Goal: Task Accomplishment & Management: Use online tool/utility

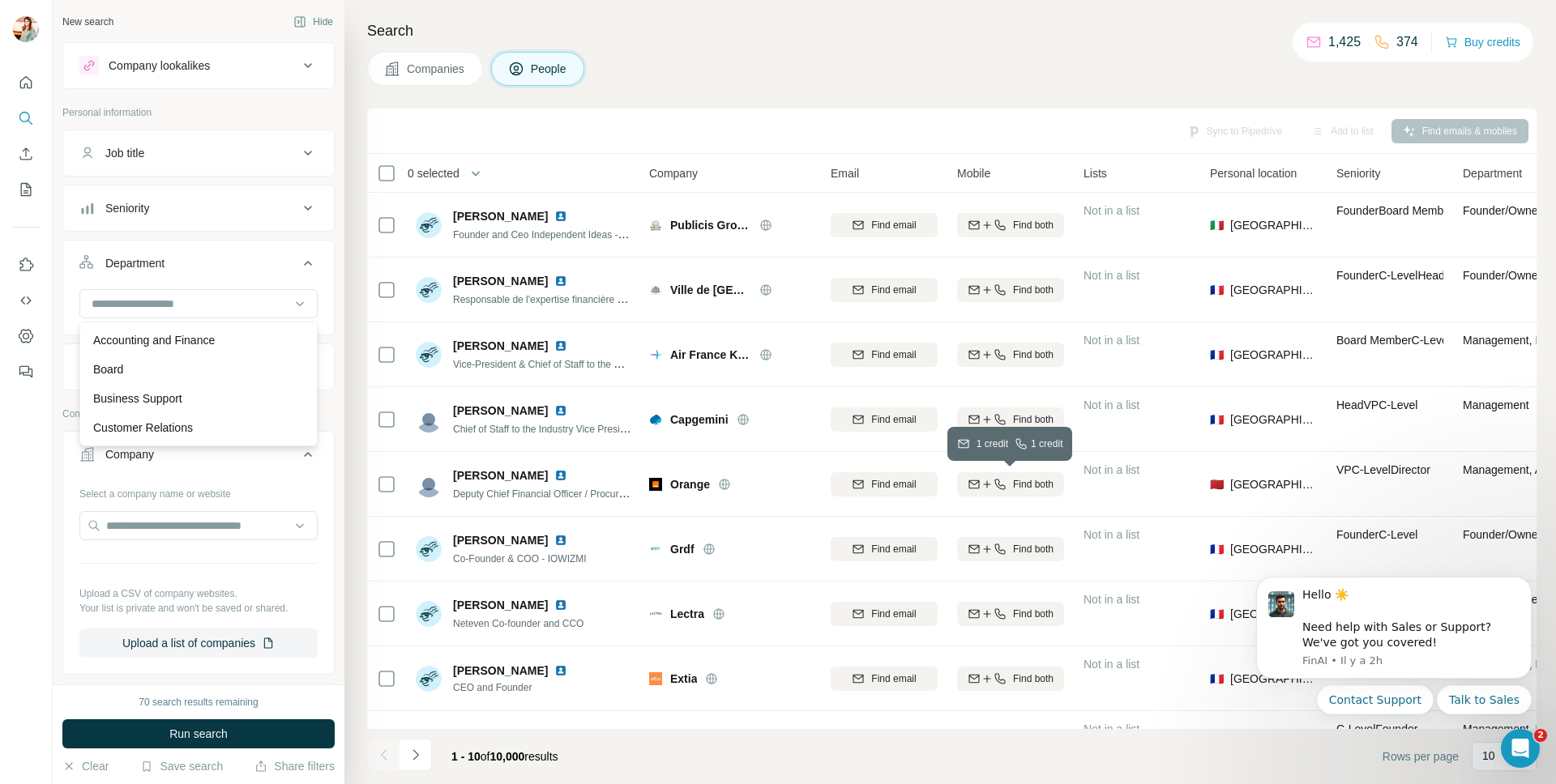
scroll to position [317, 0]
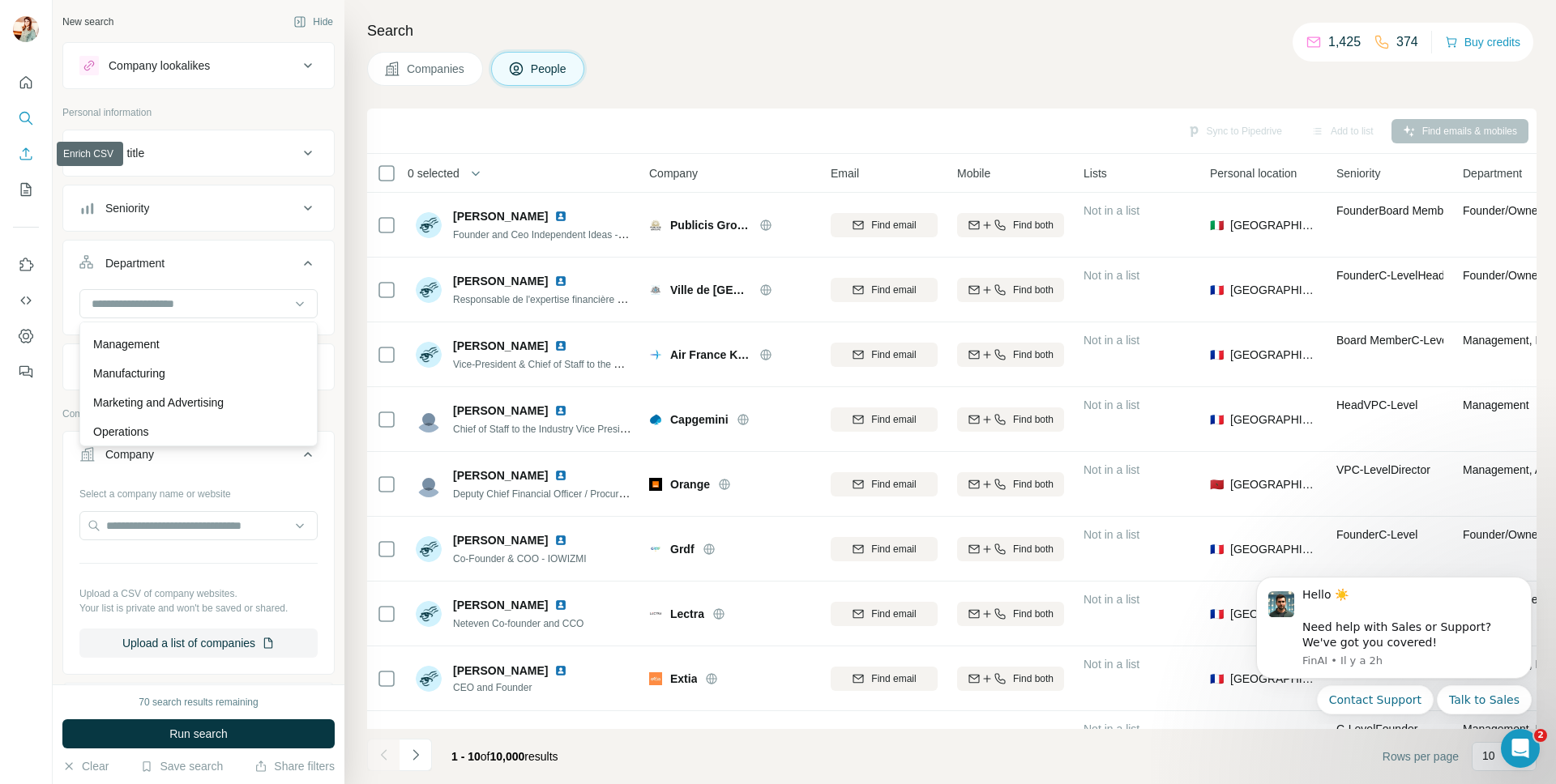
click at [31, 168] on button "Enrich CSV" at bounding box center [26, 154] width 26 height 29
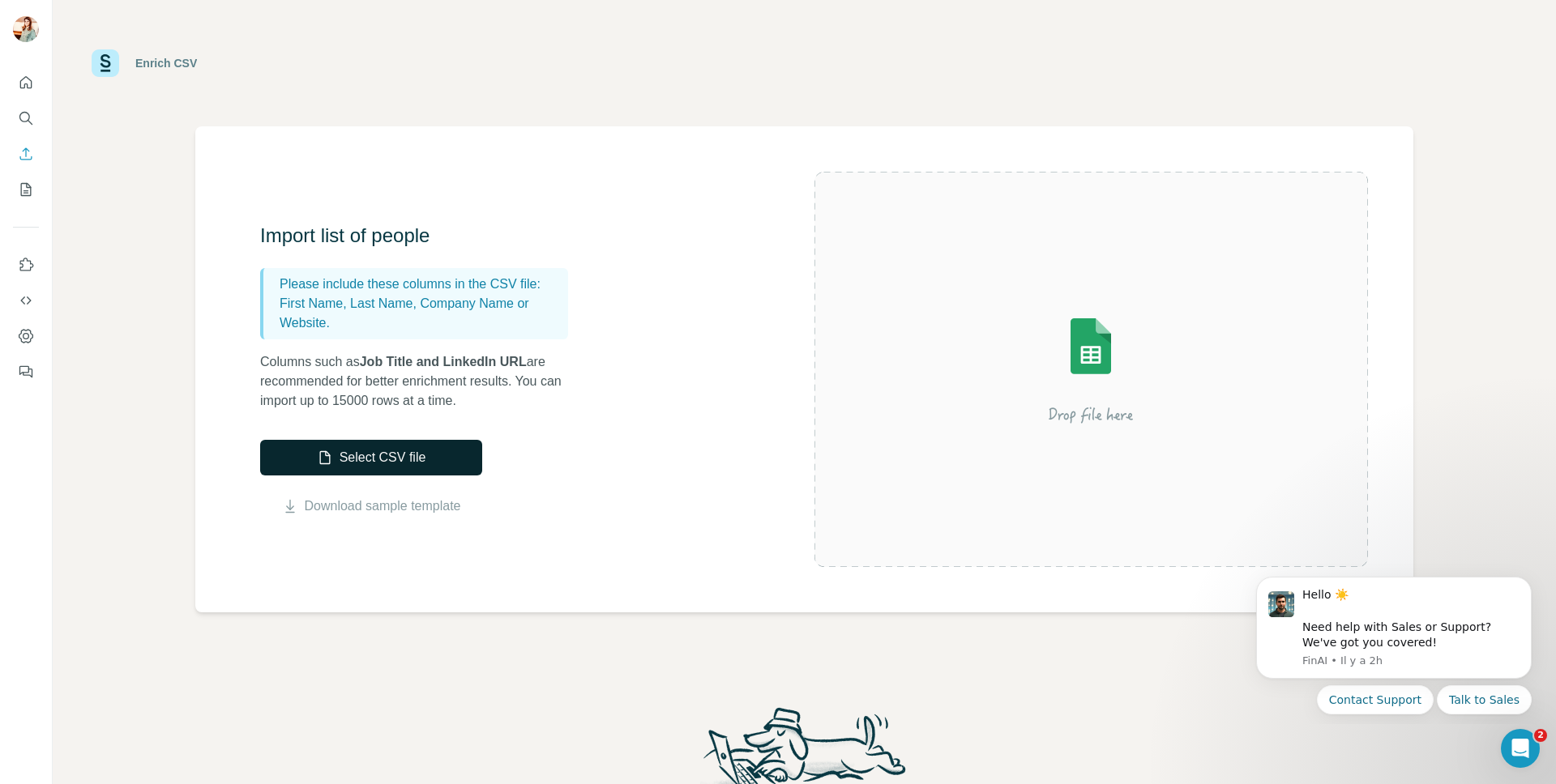
click at [408, 461] on button "Select CSV file" at bounding box center [371, 457] width 222 height 36
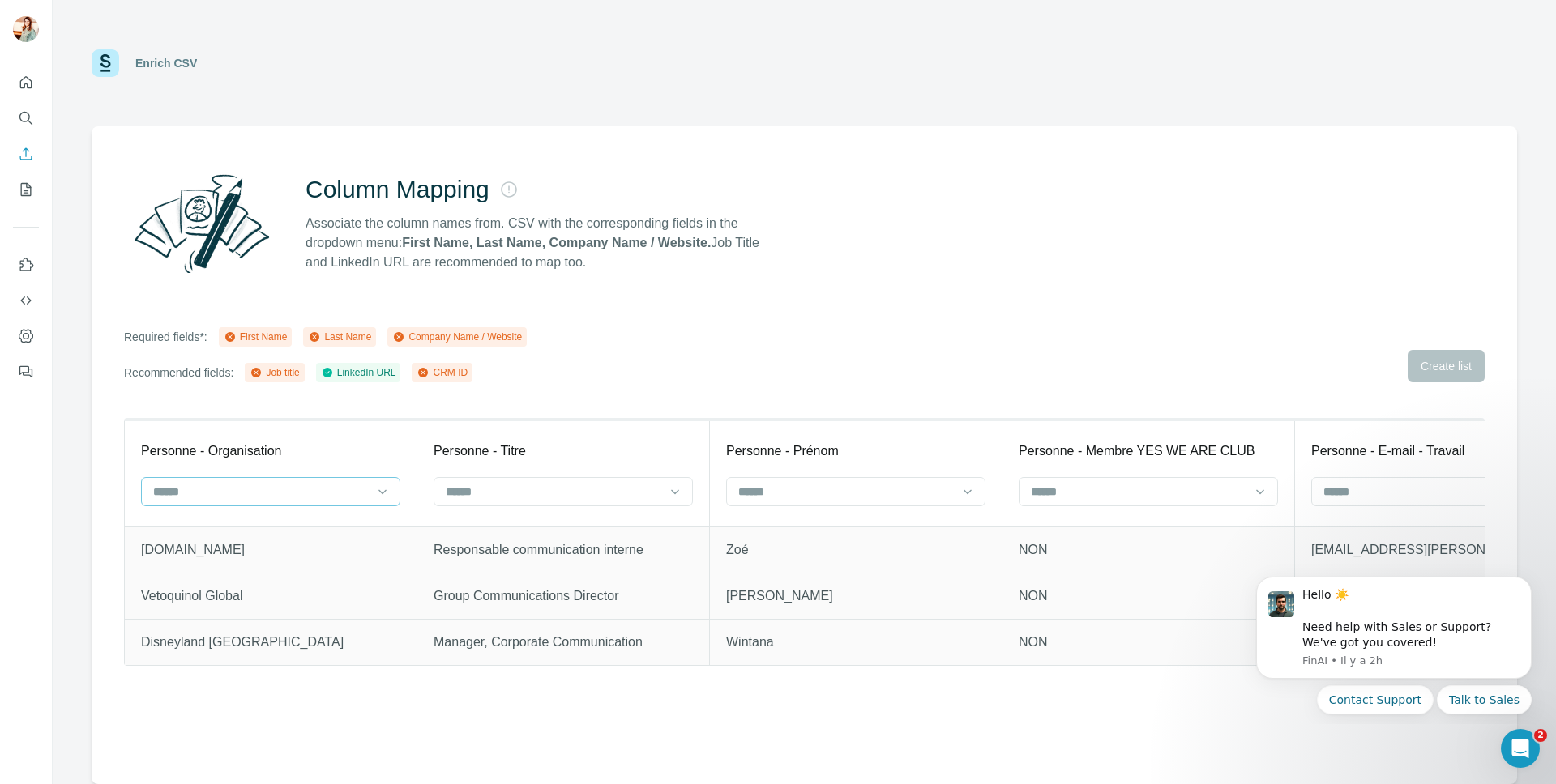
click at [275, 483] on input at bounding box center [261, 491] width 219 height 18
click at [244, 587] on div "Company Name" at bounding box center [270, 586] width 232 height 16
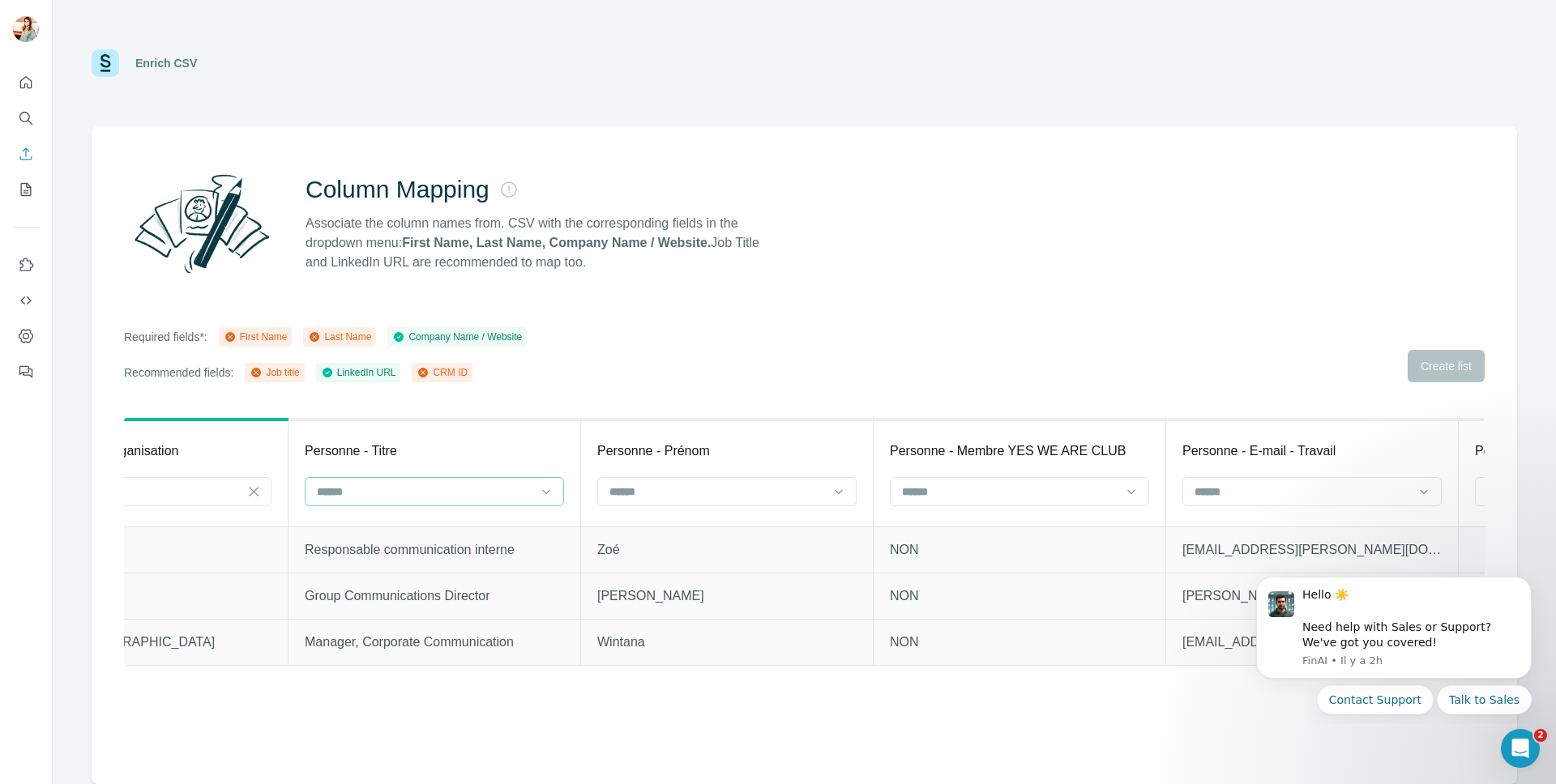
scroll to position [0, 130]
click at [537, 484] on icon at bounding box center [544, 491] width 16 height 16
click at [433, 608] on div "Job title" at bounding box center [432, 615] width 232 height 16
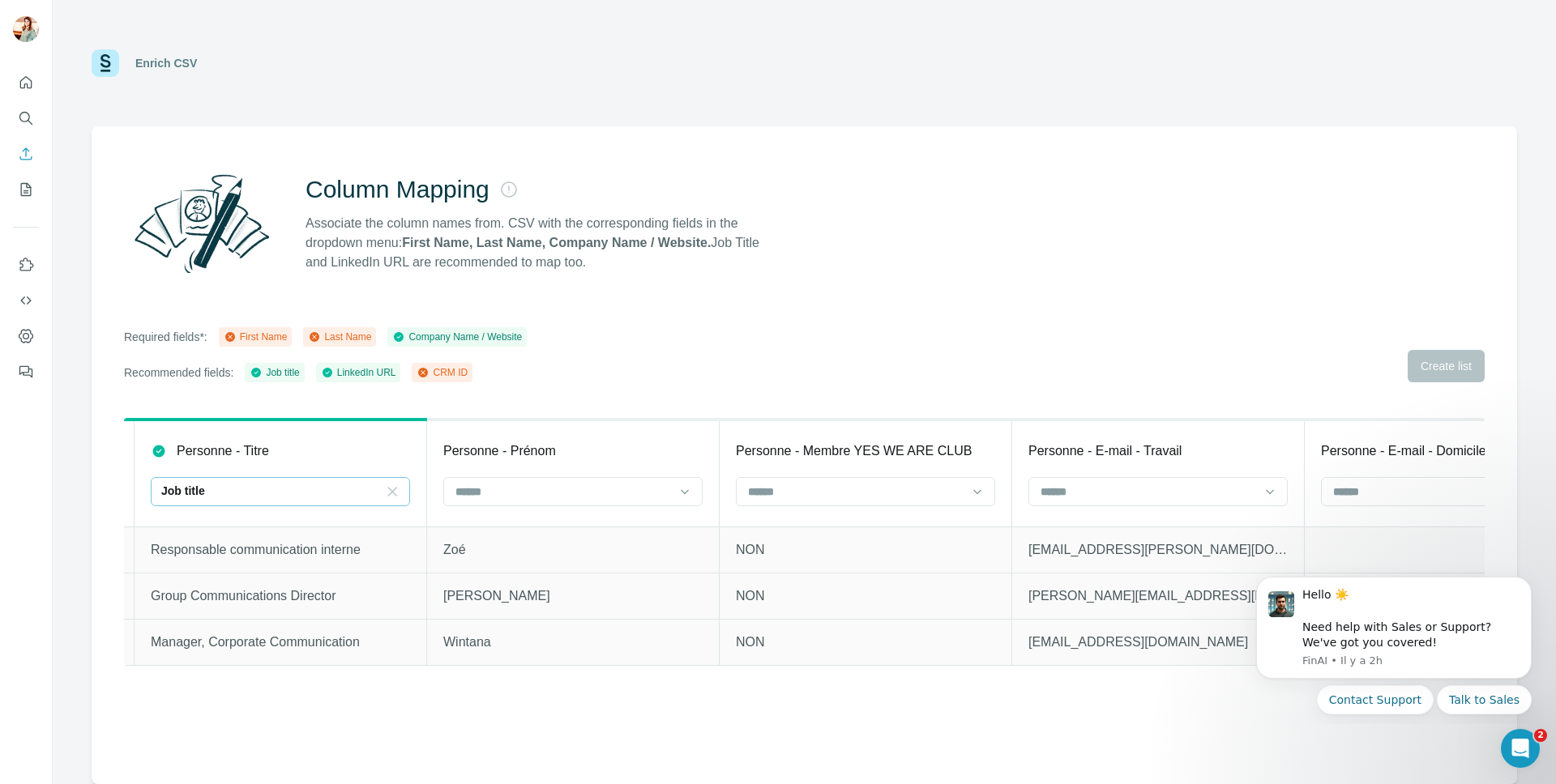
scroll to position [0, 416]
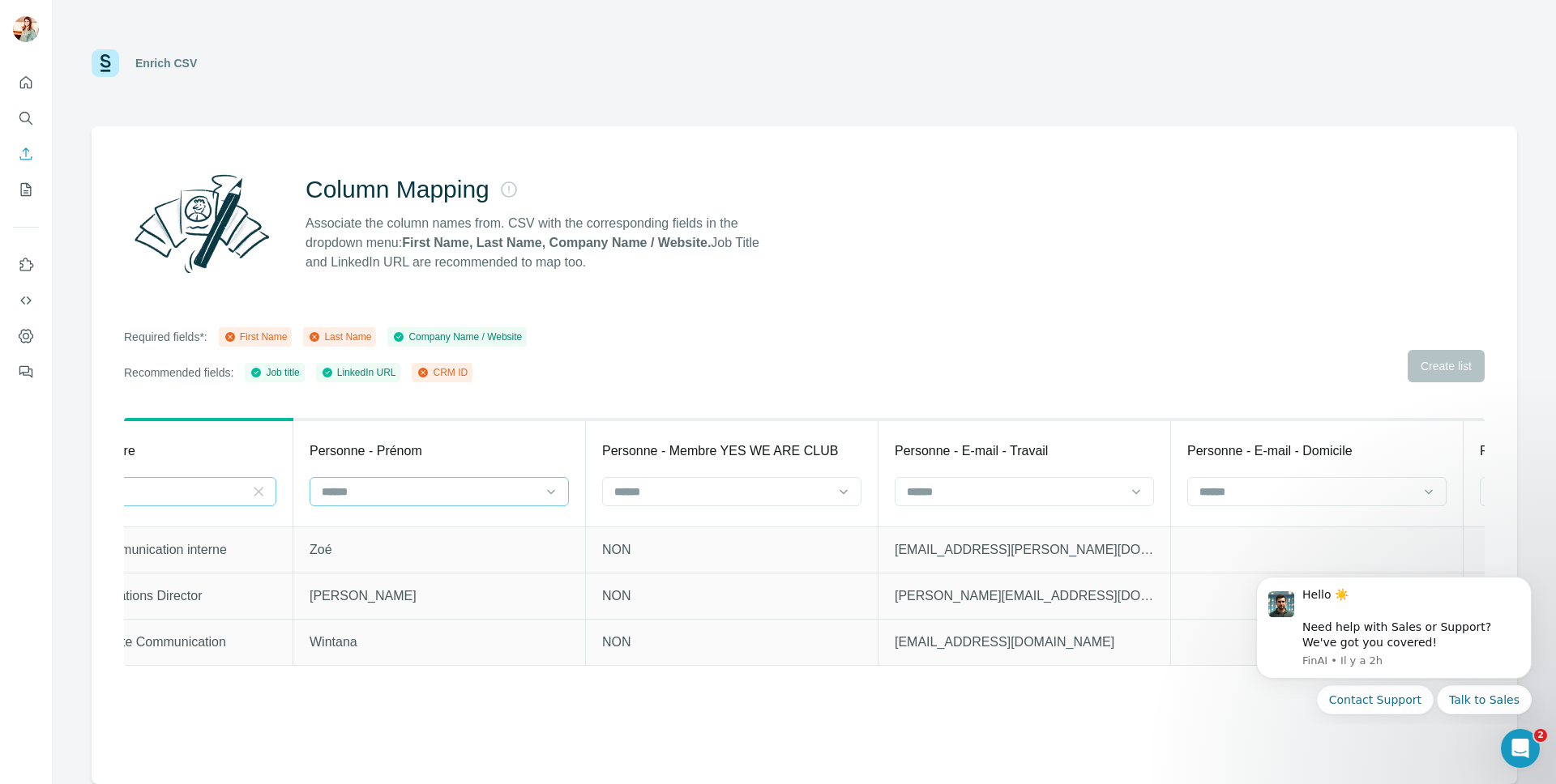
click at [541, 486] on div at bounding box center [439, 491] width 259 height 29
click at [457, 536] on div "First Name" at bounding box center [439, 527] width 232 height 16
click at [752, 499] on input at bounding box center [722, 491] width 219 height 18
click at [948, 636] on p "[EMAIL_ADDRESS][DOMAIN_NAME]" at bounding box center [1024, 642] width 259 height 19
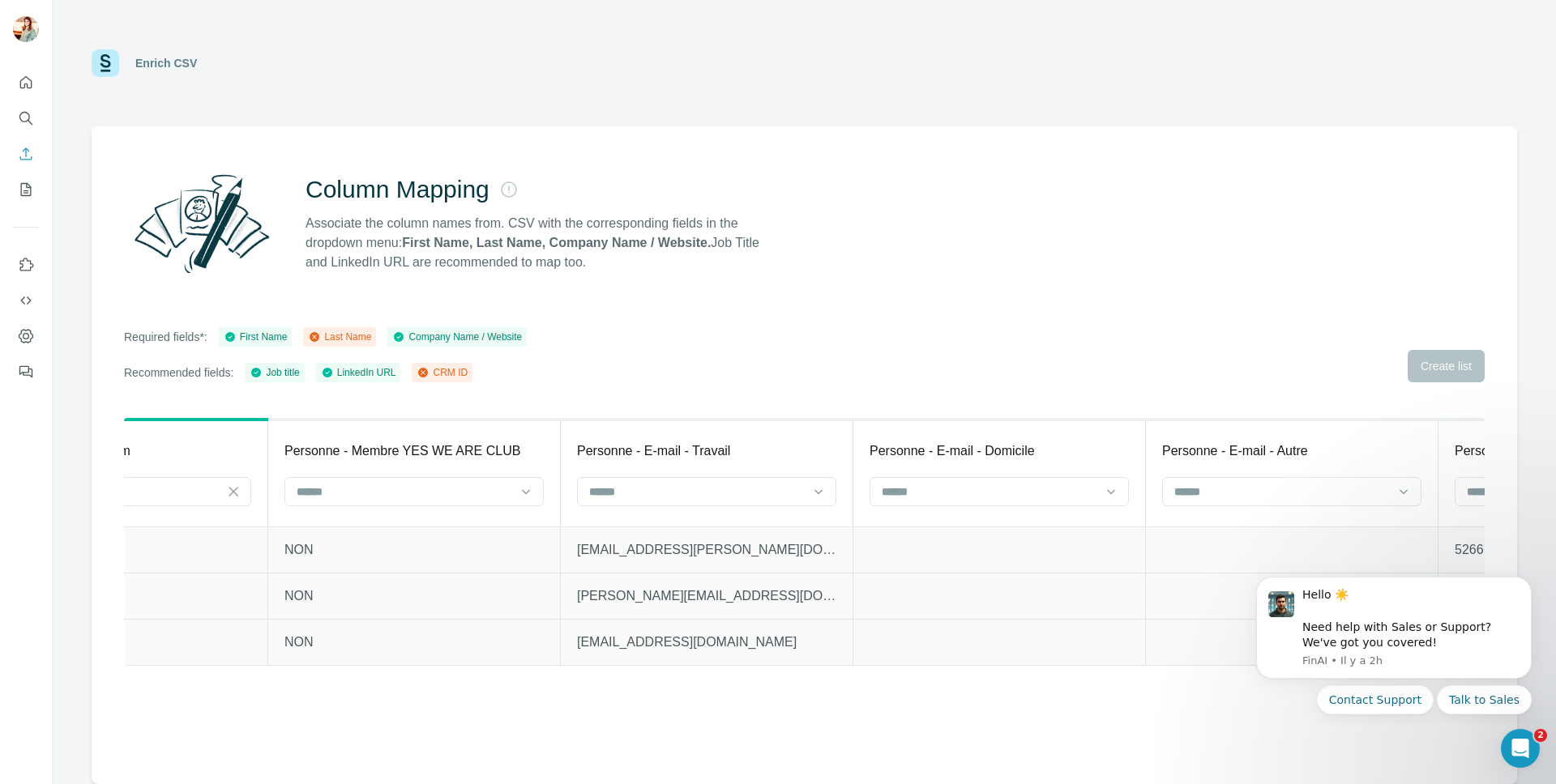
scroll to position [0, 902]
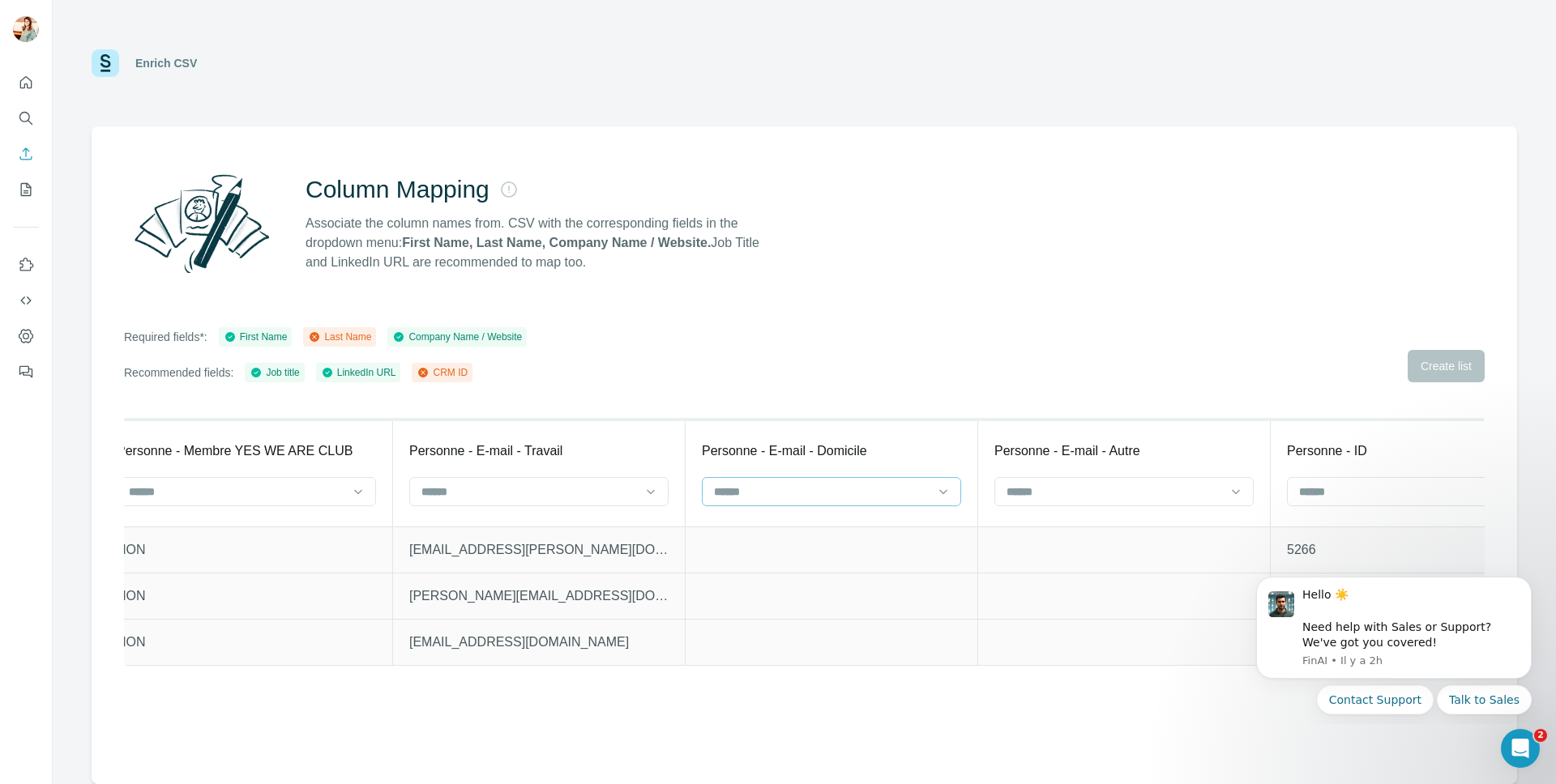
click at [844, 488] on input at bounding box center [822, 491] width 219 height 18
click at [806, 532] on div "Last Name" at bounding box center [831, 527] width 232 height 16
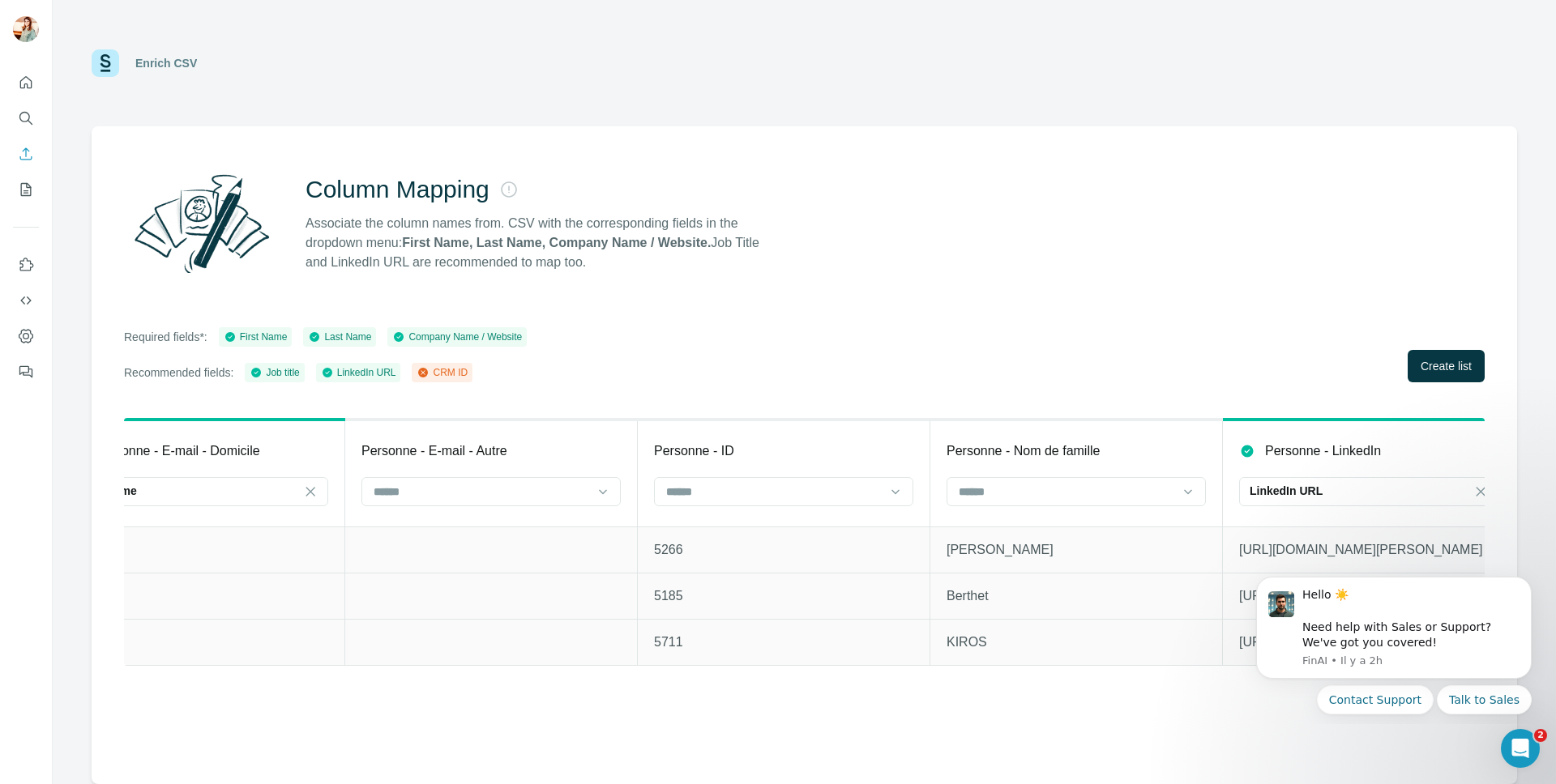
scroll to position [0, 1395]
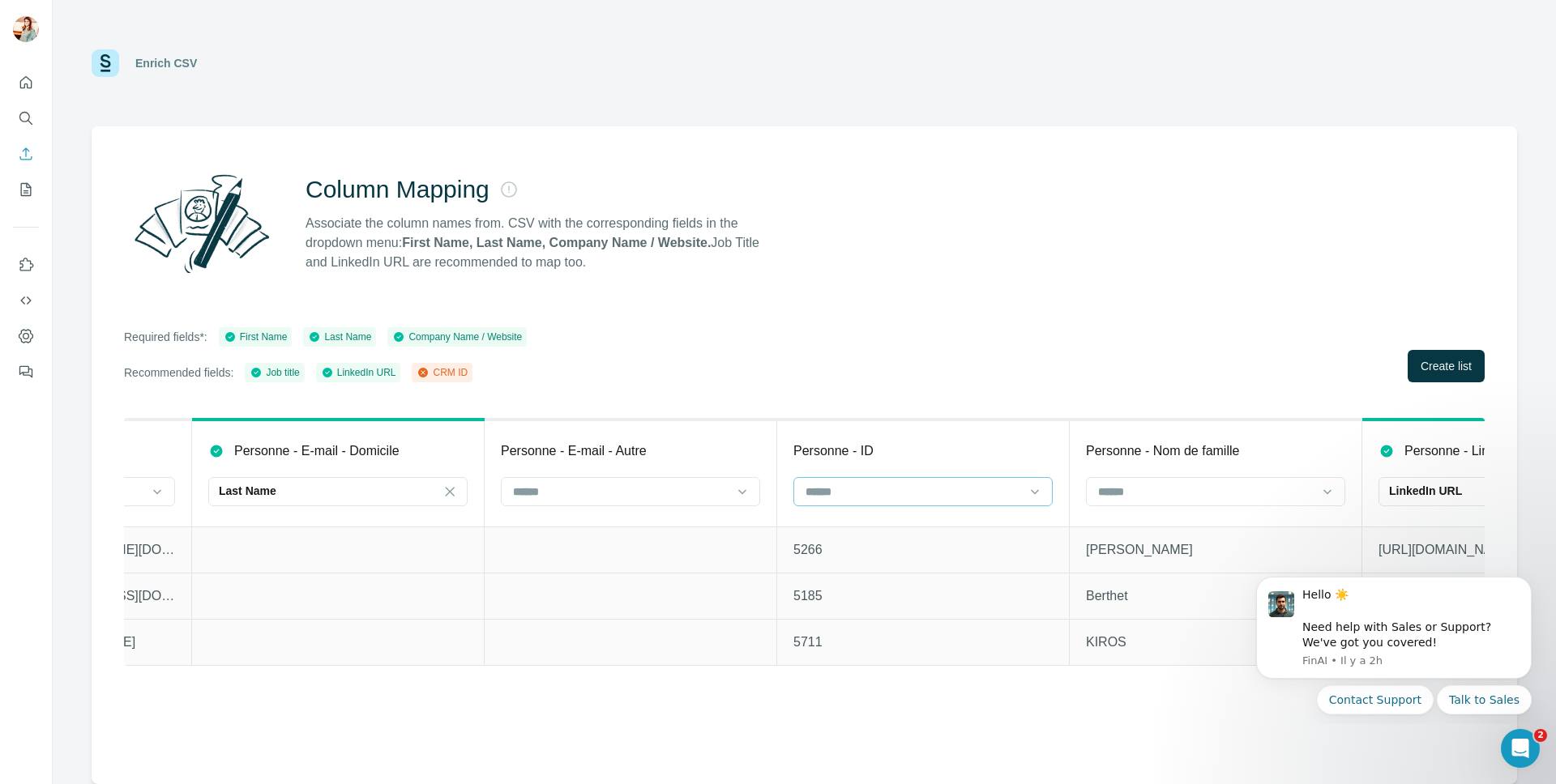
click at [924, 487] on input at bounding box center [913, 491] width 219 height 18
click at [894, 546] on div "CRM ID" at bounding box center [923, 557] width 251 height 29
click at [1448, 379] on button "Create list" at bounding box center [1446, 366] width 77 height 33
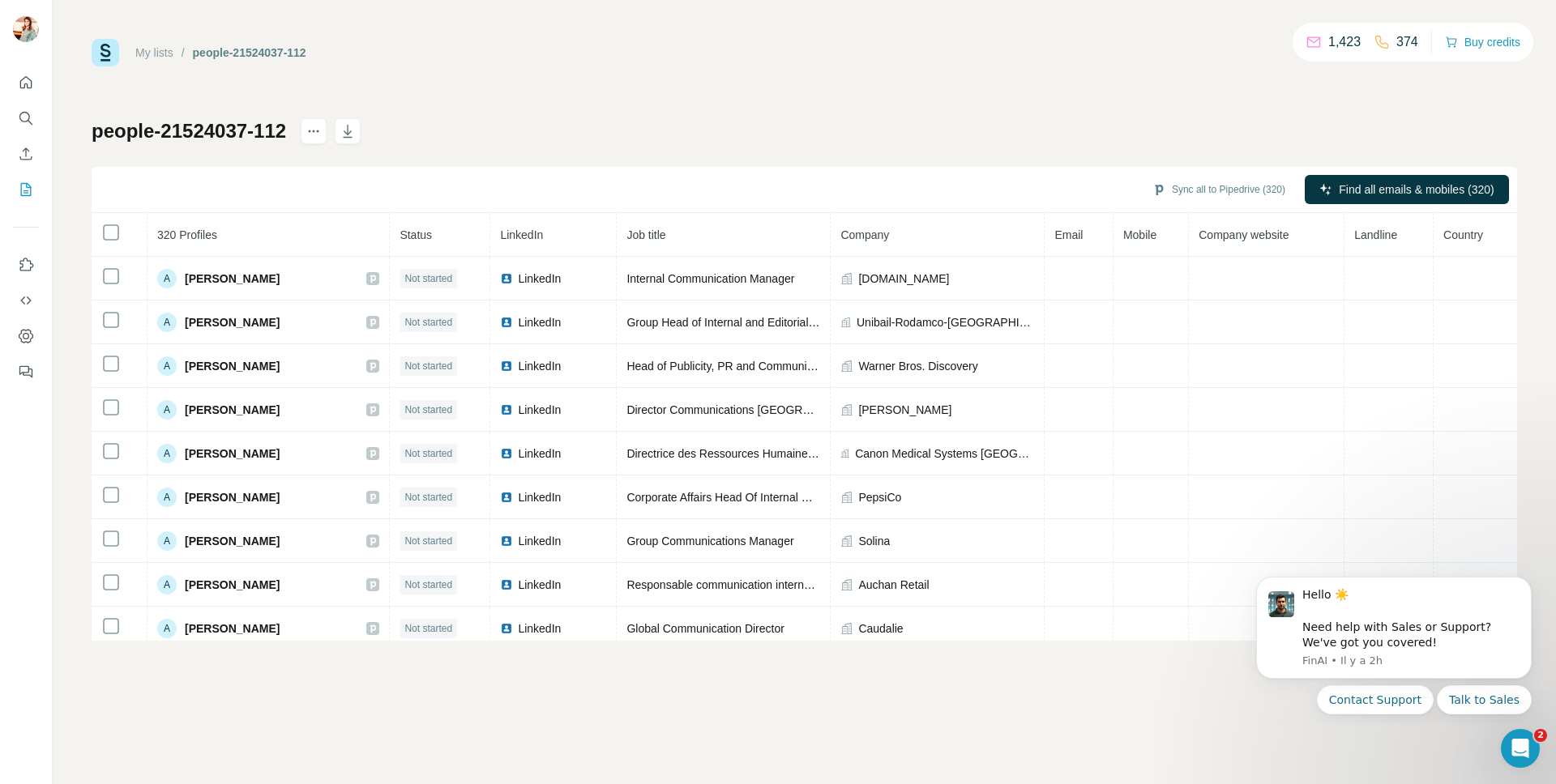
click at [1215, 715] on div "My lists / people-21524037-112 1,423 374 Buy credits people-21524037-112 Sync a…" at bounding box center [804, 392] width 1503 height 784
click at [1476, 234] on div at bounding box center [1477, 232] width 29 height 16
click at [1470, 185] on span "Find all emails & mobiles (320)" at bounding box center [1416, 189] width 155 height 16
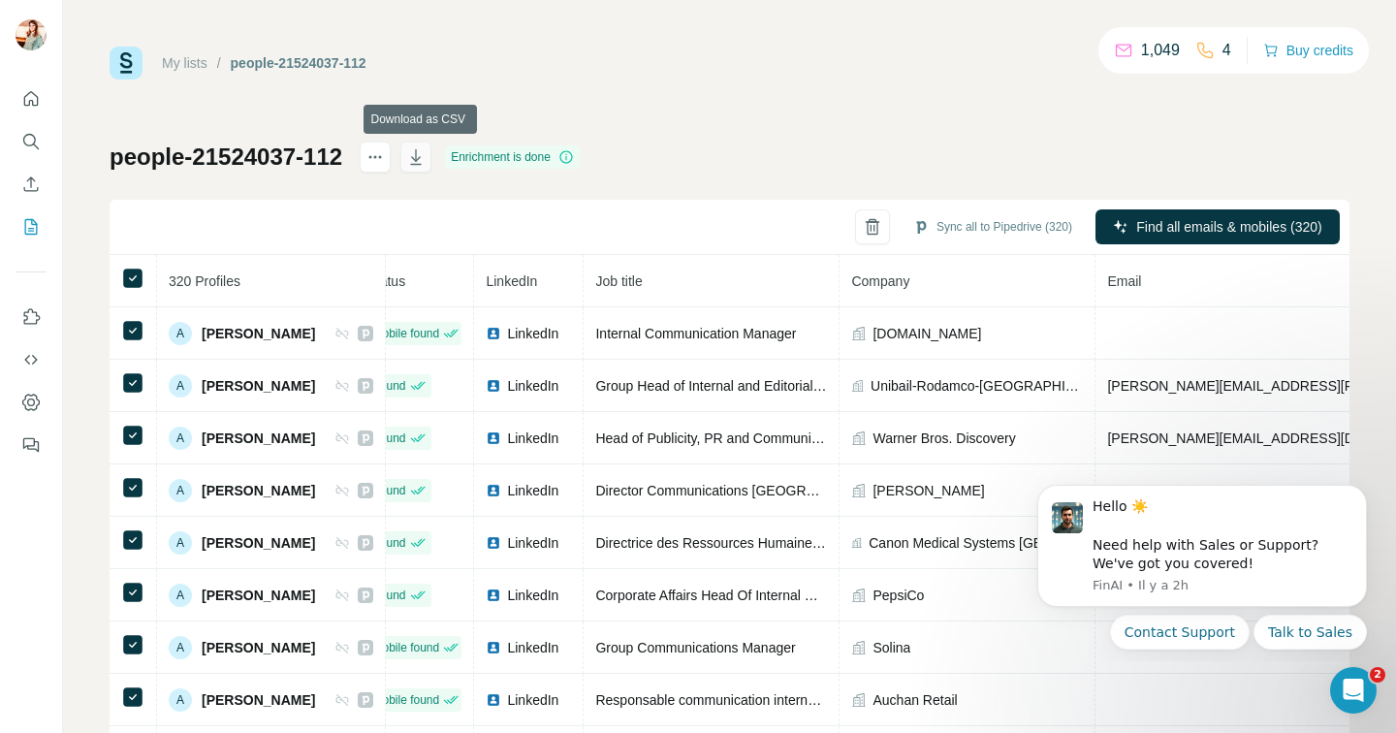
click at [421, 157] on icon "button" at bounding box center [416, 159] width 10 height 6
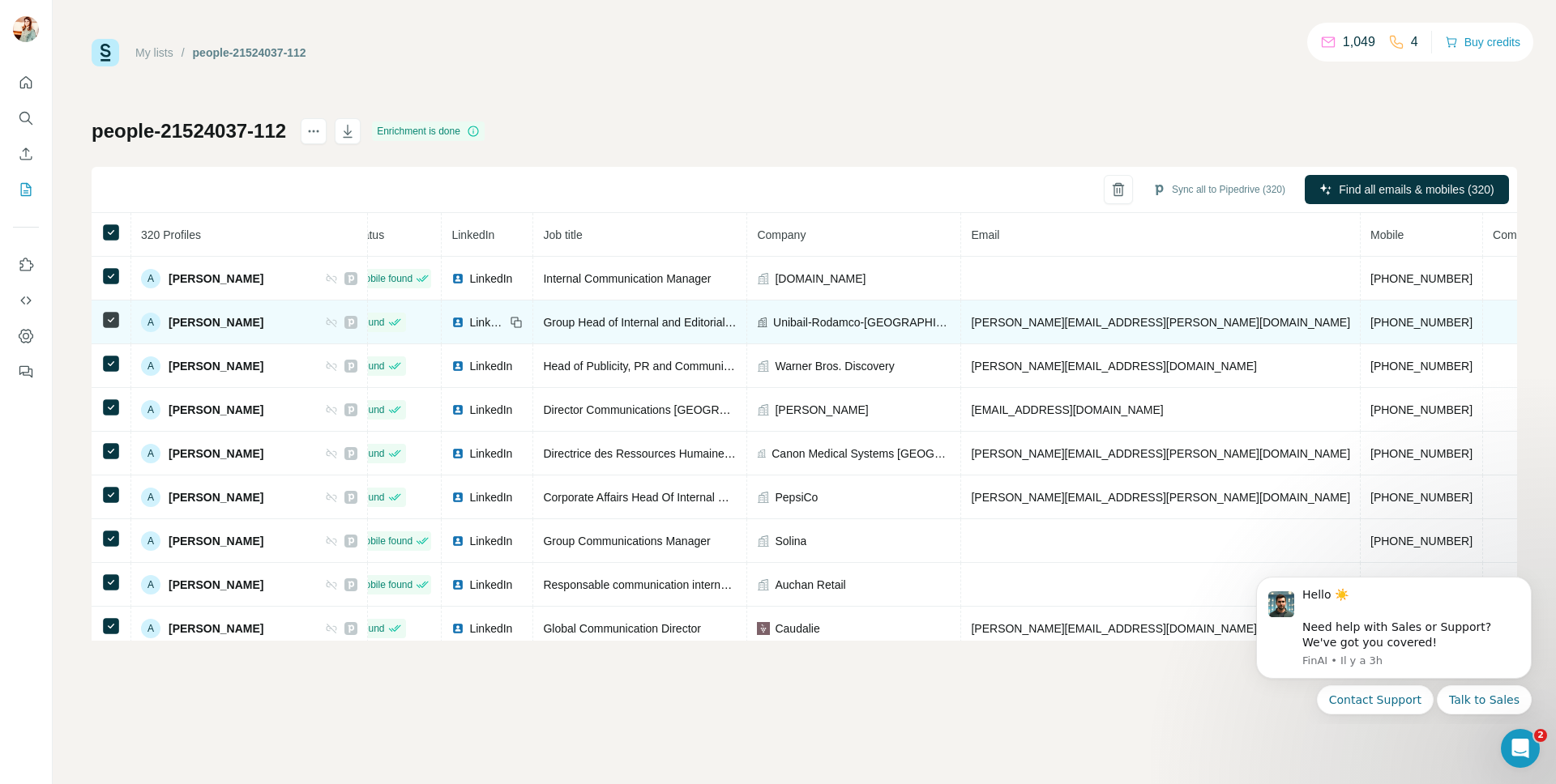
scroll to position [0, 38]
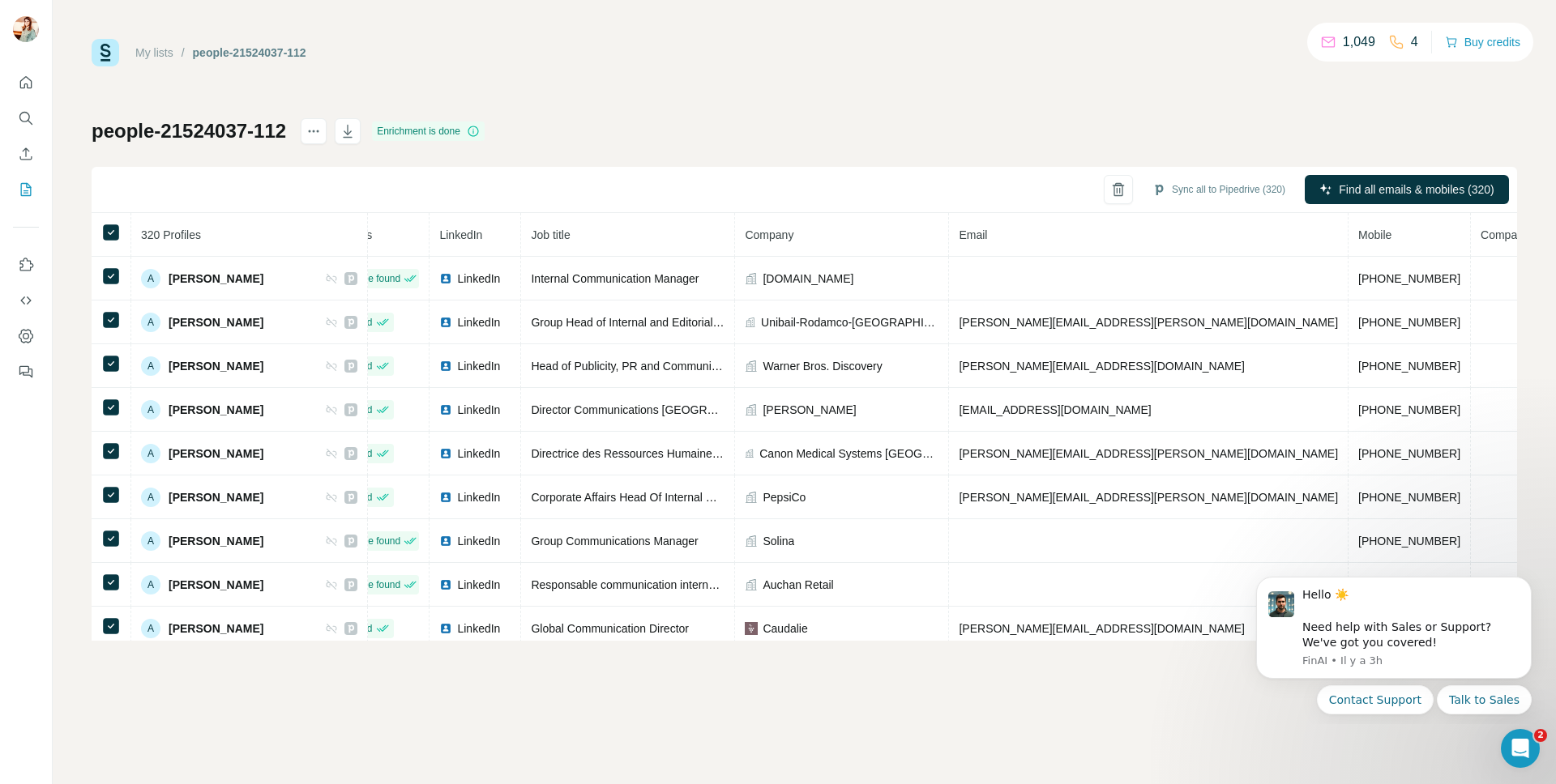
click at [584, 160] on div "people-21524037-112 Enrichment is done Sync all to Pipedrive (320) Find all ema…" at bounding box center [804, 379] width 1426 height 522
click at [1237, 191] on button "Sync all to Pipedrive (320)" at bounding box center [1219, 189] width 156 height 24
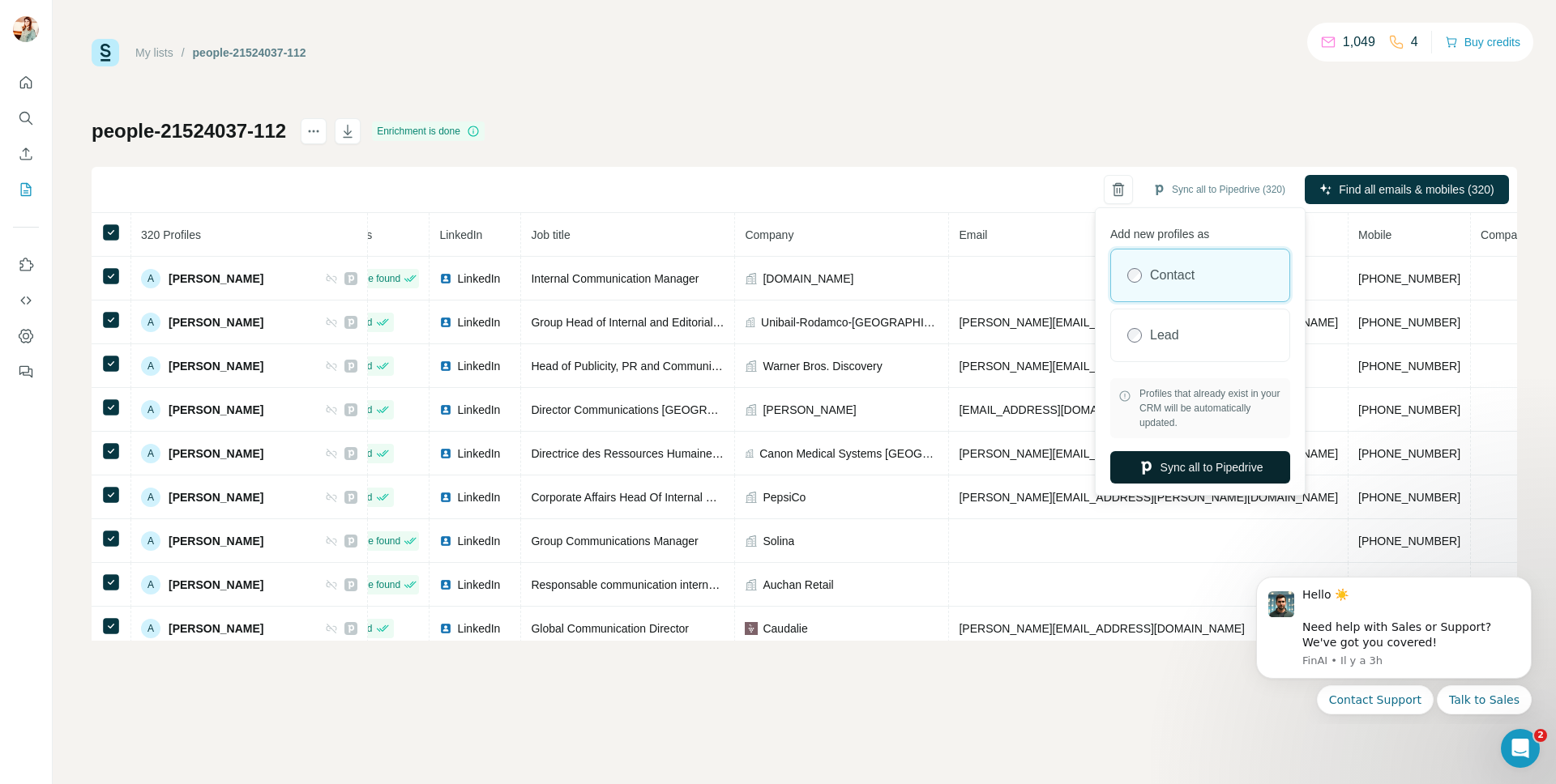
click at [1205, 469] on button "Sync all to Pipedrive" at bounding box center [1200, 467] width 180 height 33
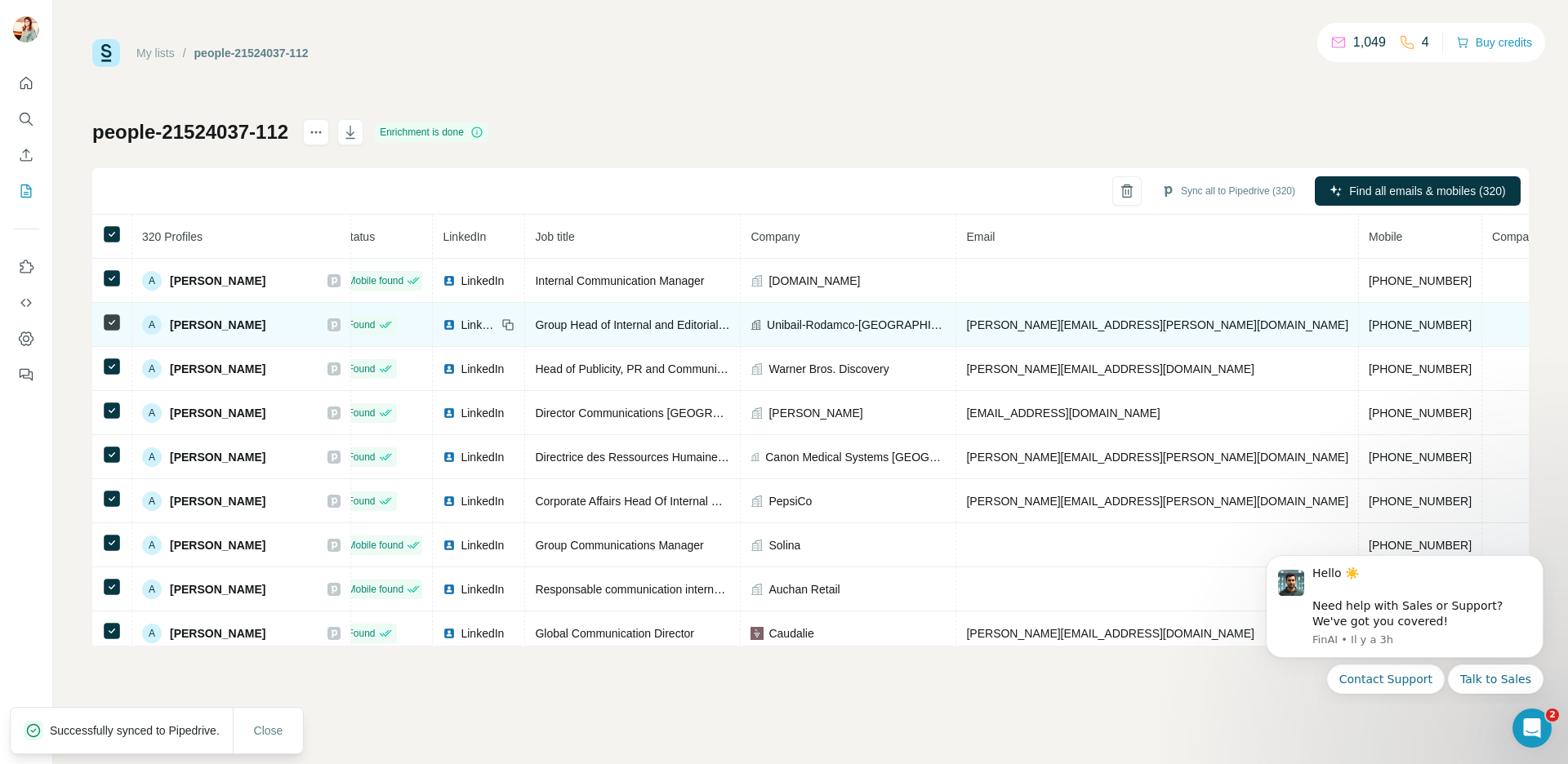
scroll to position [0, 0]
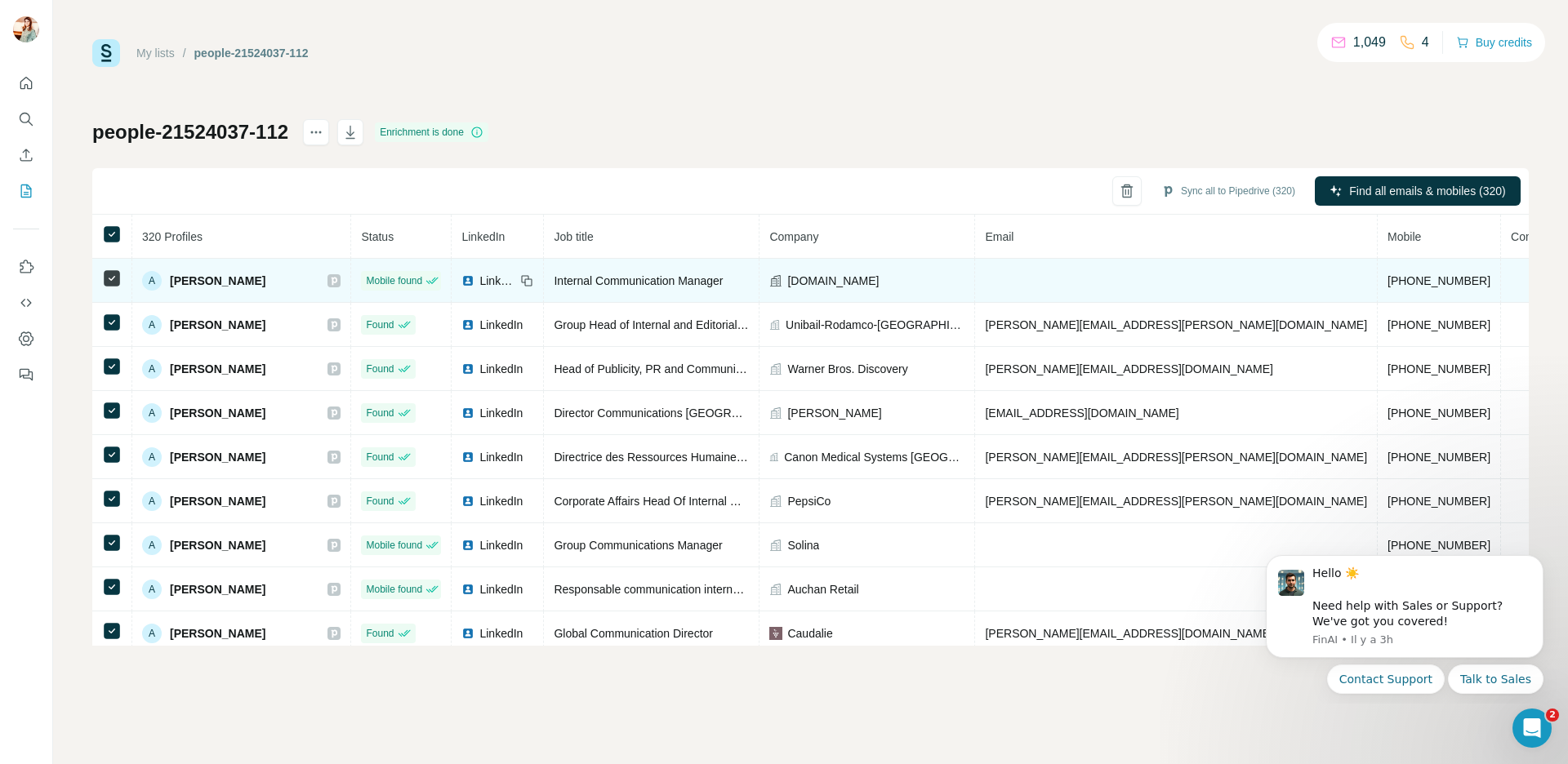
click at [329, 283] on icon at bounding box center [334, 281] width 10 height 13
